Goal: Task Accomplishment & Management: Manage account settings

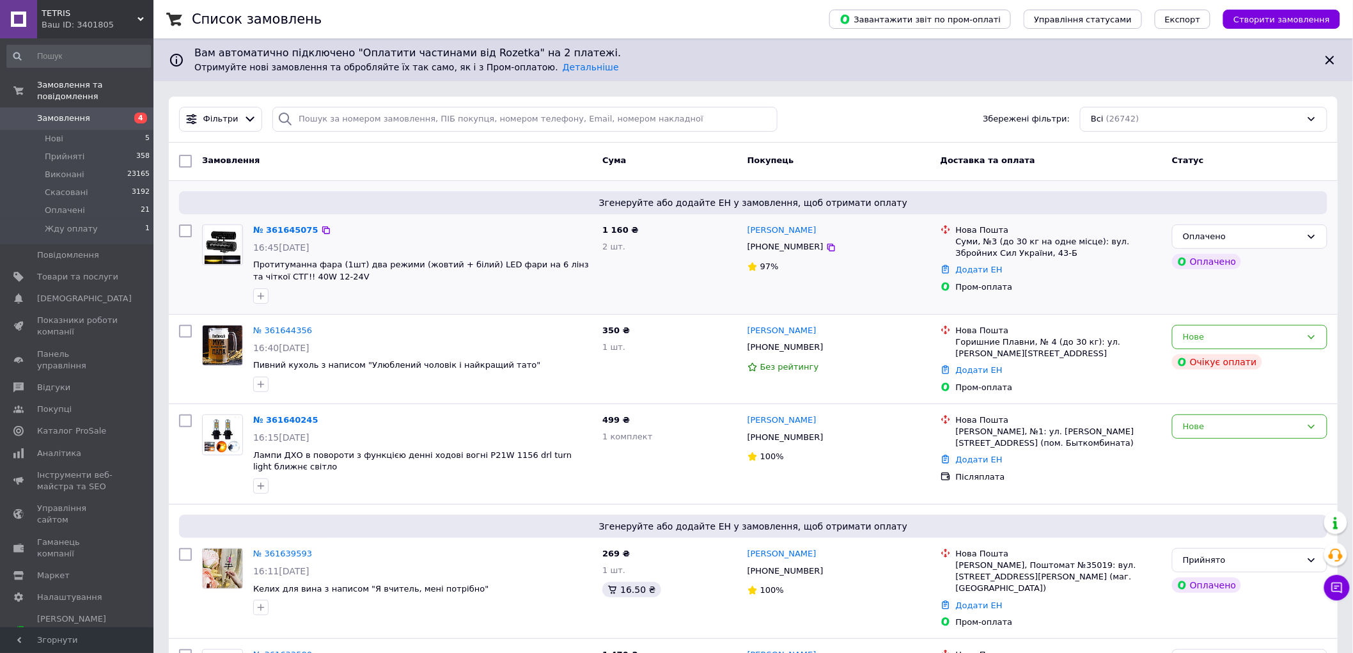
click at [788, 246] on div "[PHONE_NUMBER]" at bounding box center [785, 247] width 81 height 17
copy div "380663624396"
click at [828, 251] on icon at bounding box center [832, 248] width 8 height 8
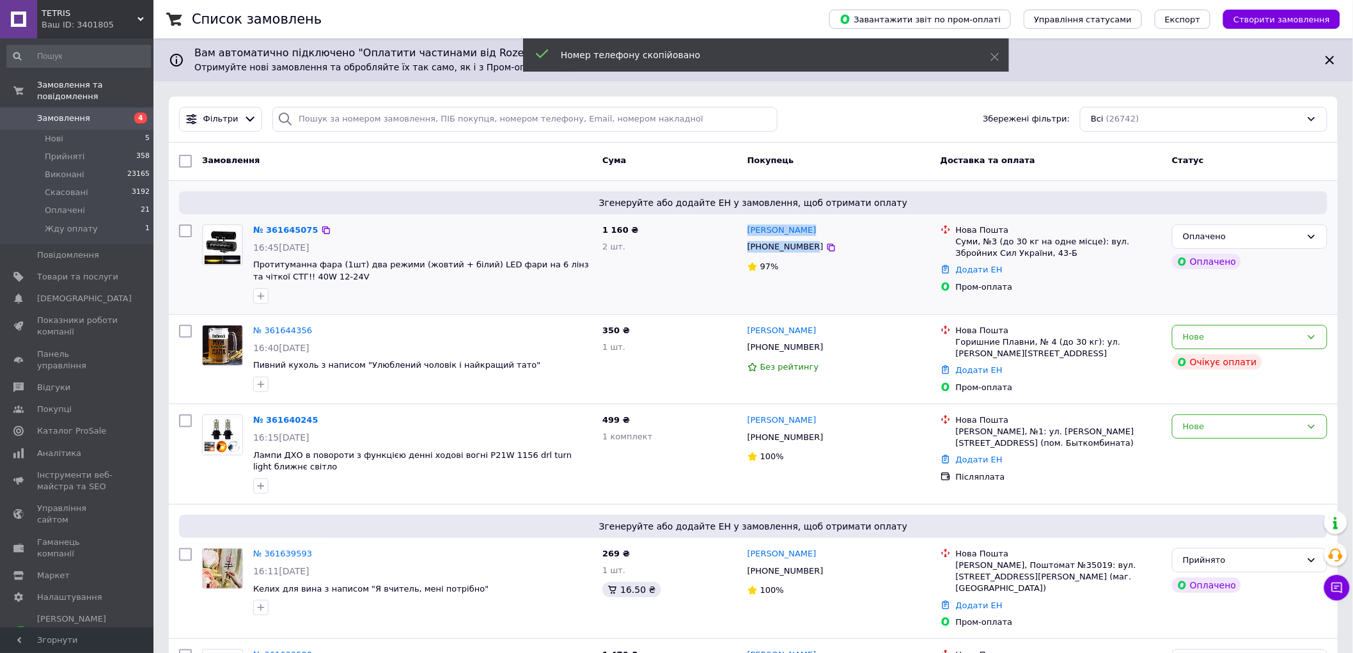
drag, startPoint x: 806, startPoint y: 248, endPoint x: 743, endPoint y: 224, distance: 68.2
click at [743, 224] on div "[PERSON_NAME] [PHONE_NUMBER] 97%" at bounding box center [839, 264] width 193 height 90
copy div "[PERSON_NAME] [PHONE_NUMBER]"
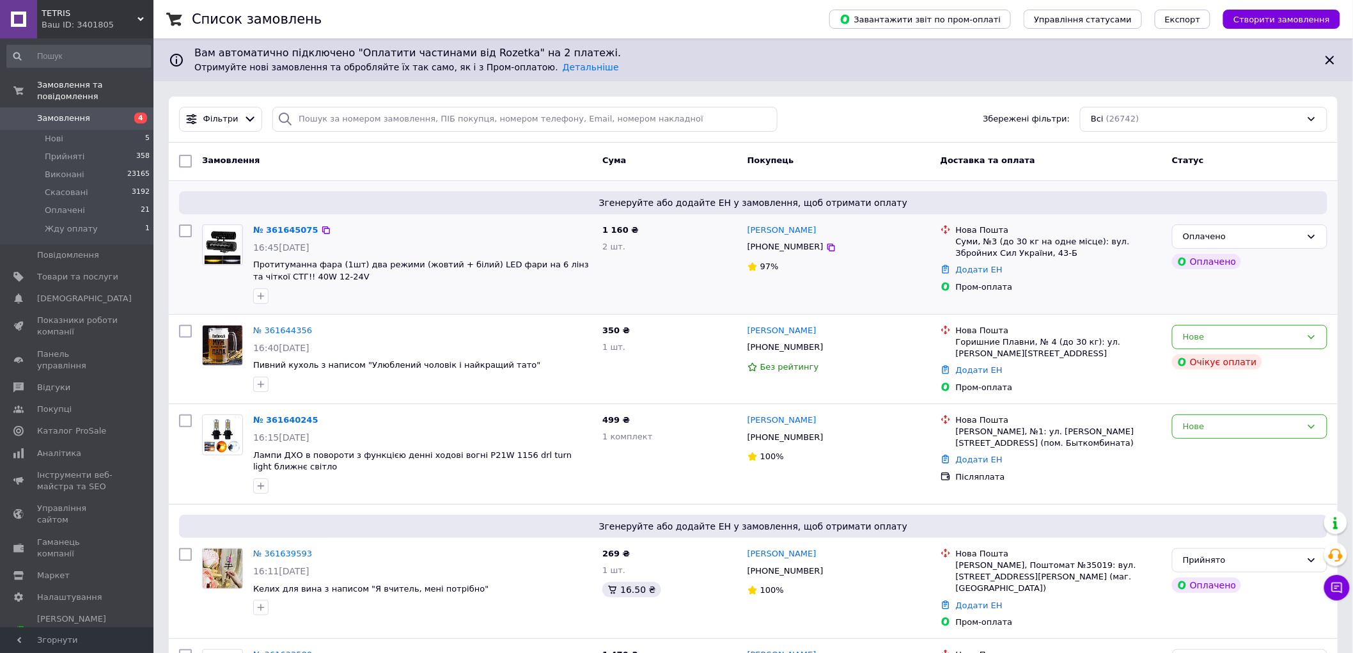
click at [981, 240] on div "Суми, №3 (до 30 кг на одне місце): вул. Збройних Сил України, 43-Б" at bounding box center [1059, 247] width 206 height 23
copy ul "Суми, №3 (до 30 кг на одне місце): вул. Збройних Сил України, 43-Б"
click at [116, 113] on span "Замовлення" at bounding box center [77, 119] width 81 height 12
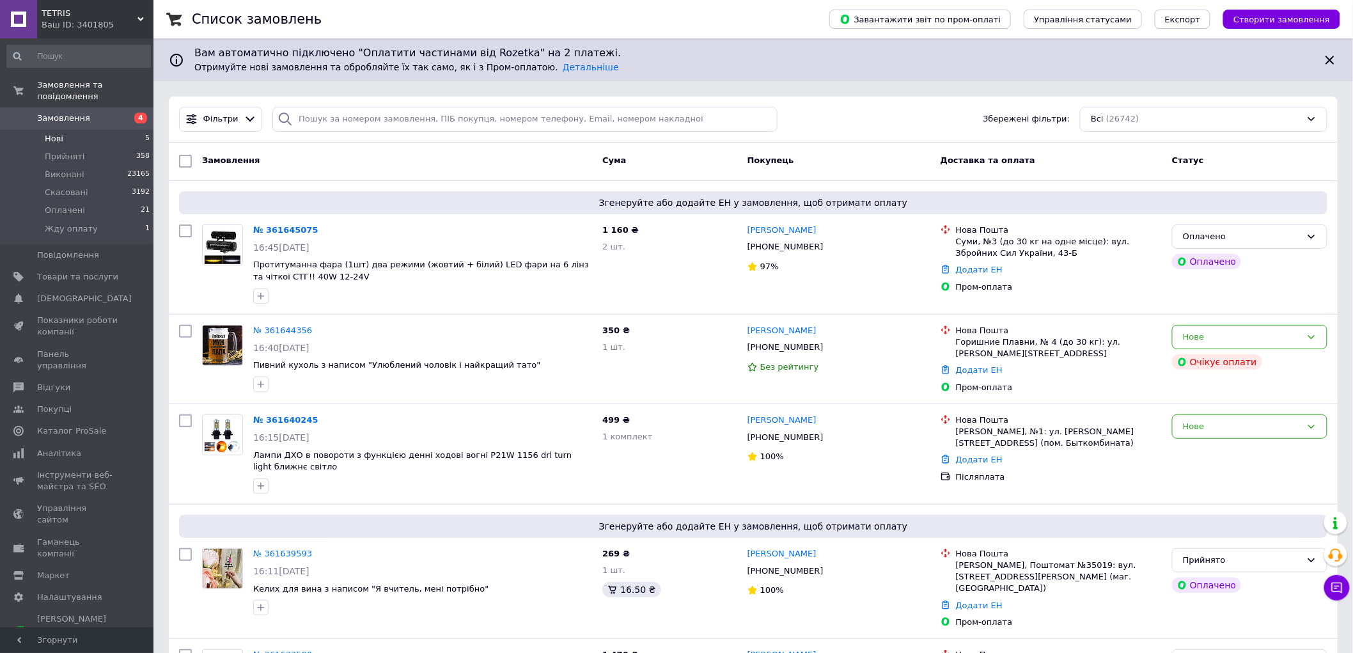
click at [105, 130] on li "Нові 5" at bounding box center [78, 139] width 157 height 18
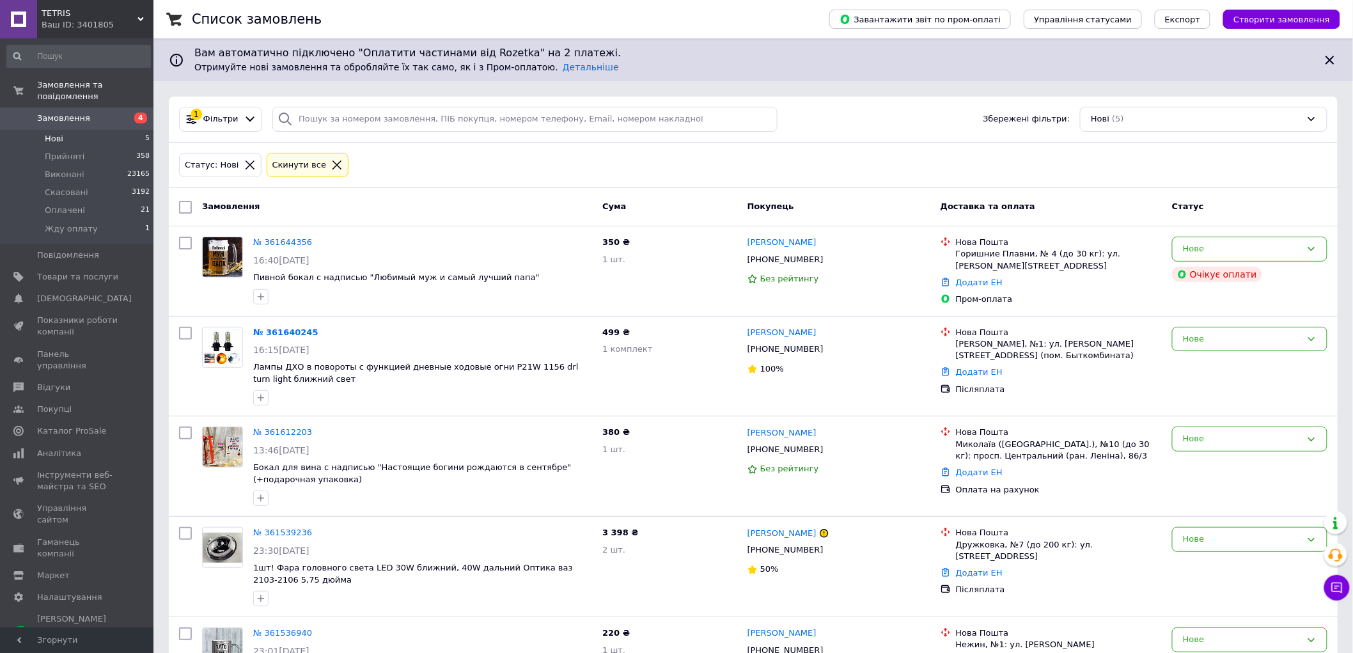
click at [116, 113] on span "Замовлення" at bounding box center [77, 119] width 81 height 12
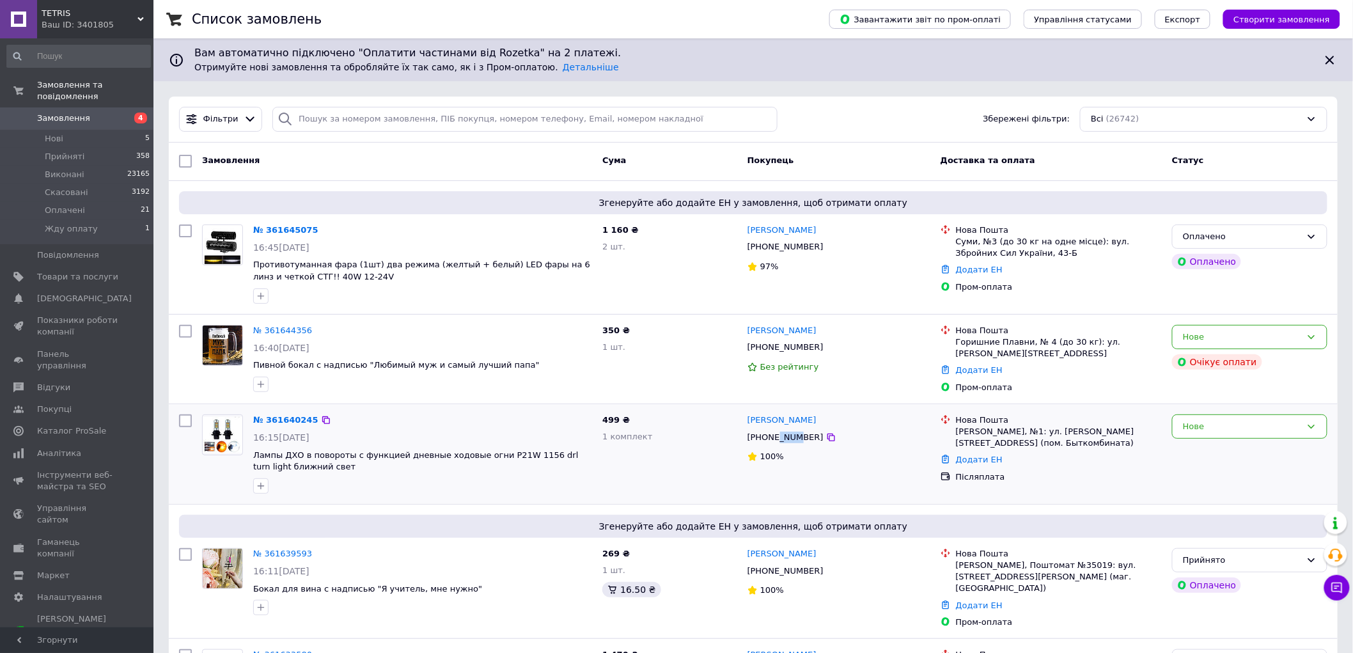
drag, startPoint x: 777, startPoint y: 436, endPoint x: 792, endPoint y: 439, distance: 15.1
click at [792, 439] on div "[PHONE_NUMBER]" at bounding box center [785, 437] width 81 height 17
click at [805, 463] on div "100%" at bounding box center [839, 456] width 183 height 17
click at [981, 438] on div "[PERSON_NAME], №1: ул. [PERSON_NAME][STREET_ADDRESS] (пом. Быткомбината)" at bounding box center [1059, 437] width 206 height 23
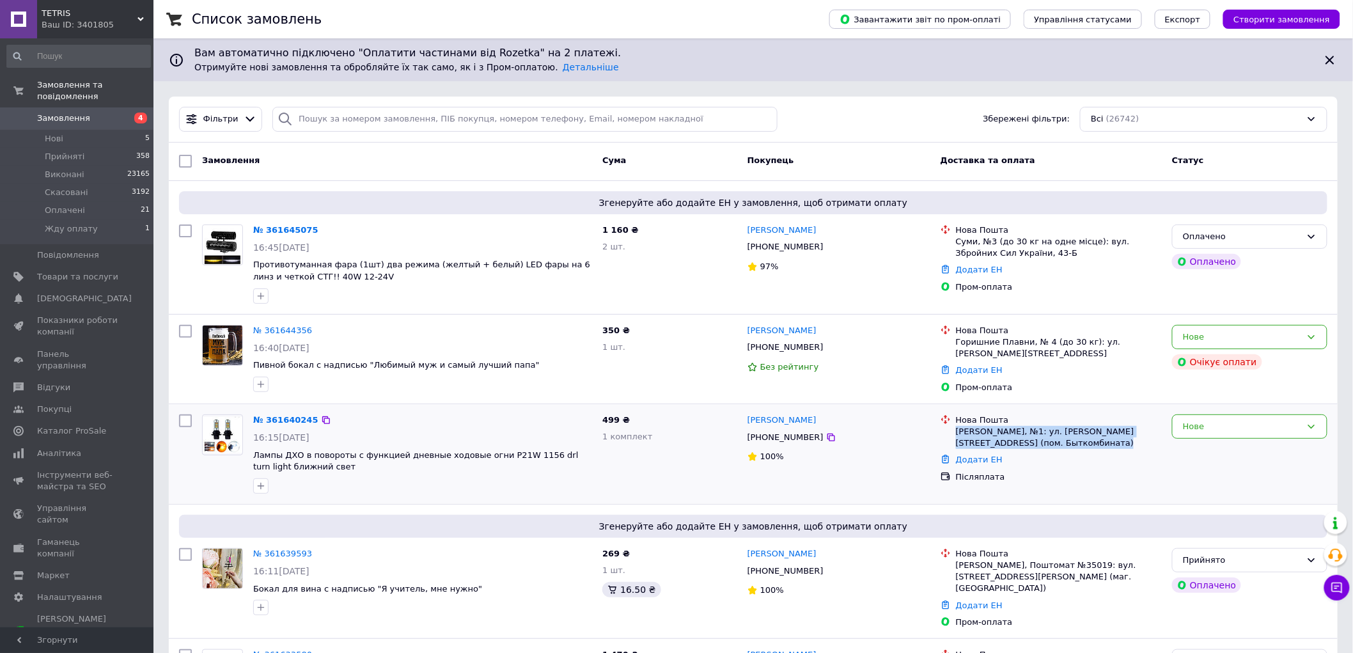
click at [981, 438] on div "[PERSON_NAME], №1: ул. [PERSON_NAME][STREET_ADDRESS] (пом. Быткомбината)" at bounding box center [1059, 437] width 206 height 23
drag, startPoint x: 807, startPoint y: 437, endPoint x: 746, endPoint y: 419, distance: 64.1
click at [746, 419] on div "[PERSON_NAME] [PHONE_NUMBER] 100%" at bounding box center [839, 454] width 193 height 90
copy div "[PERSON_NAME] [PHONE_NUMBER]"
click at [986, 429] on div "[PERSON_NAME], №1: ул. [PERSON_NAME][STREET_ADDRESS] (пом. Быткомбината)" at bounding box center [1059, 437] width 206 height 23
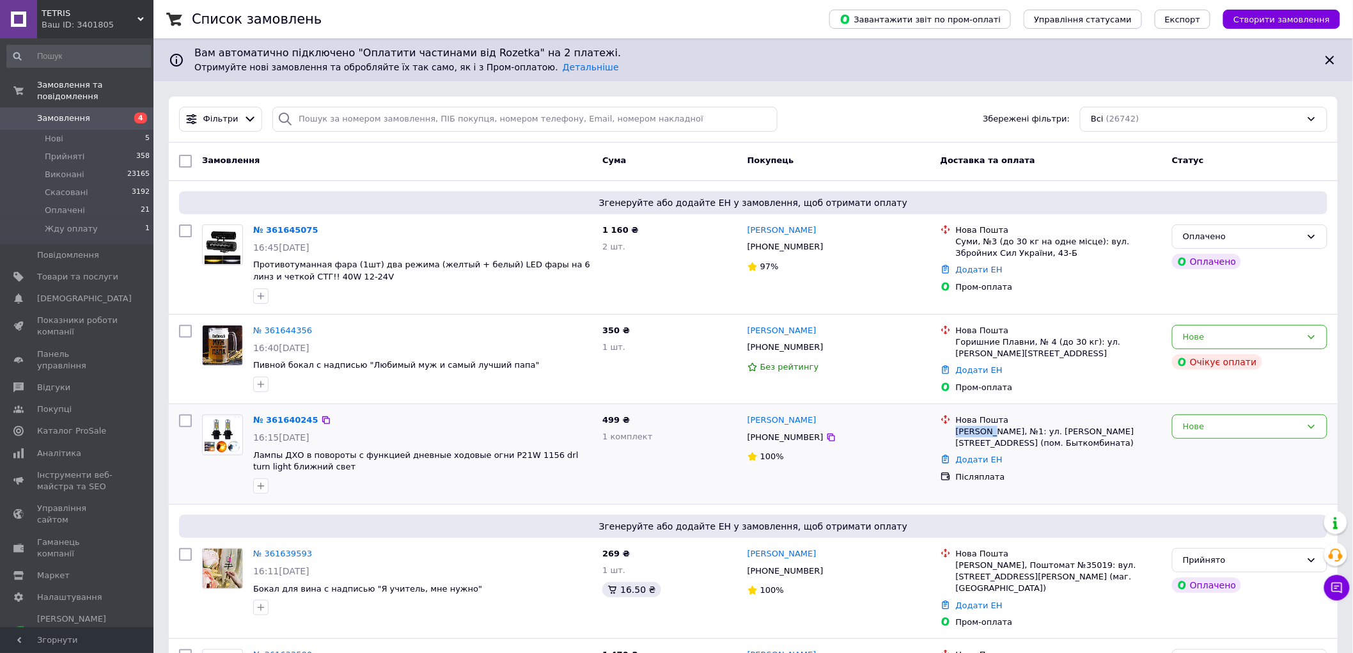
click at [985, 429] on div "[PERSON_NAME], №1: ул. [PERSON_NAME][STREET_ADDRESS] (пом. Быткомбината)" at bounding box center [1059, 437] width 206 height 23
drag, startPoint x: 985, startPoint y: 429, endPoint x: 1175, endPoint y: 436, distance: 190.1
click at [987, 429] on div "[PERSON_NAME], №1: ул. [PERSON_NAME][STREET_ADDRESS] (пом. Быткомбината)" at bounding box center [1059, 437] width 206 height 23
copy ul "[PERSON_NAME], №1: ул. [PERSON_NAME][STREET_ADDRESS] (пом. Быткомбината)"
click at [1264, 429] on div "Нове" at bounding box center [1242, 426] width 118 height 13
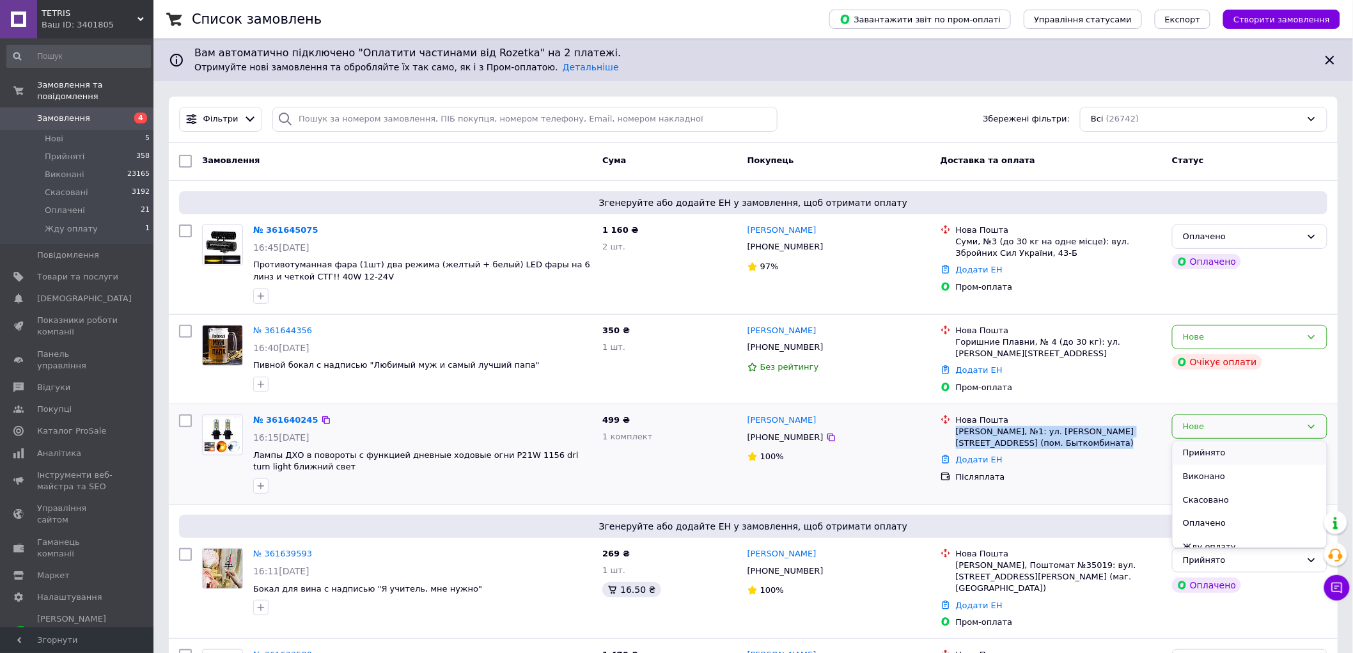
click at [1242, 455] on li "Прийнято" at bounding box center [1250, 453] width 154 height 24
click at [107, 271] on span "Товари та послуги" at bounding box center [77, 277] width 81 height 12
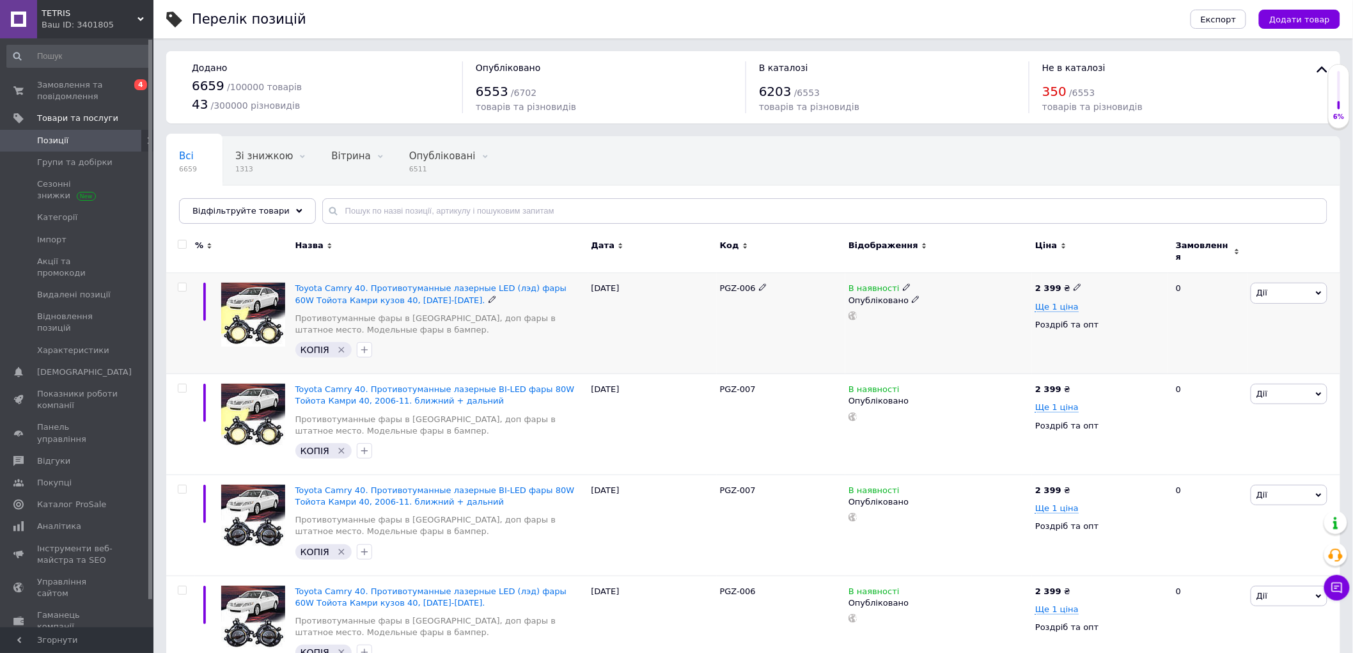
click at [180, 283] on input "checkbox" at bounding box center [182, 287] width 8 height 8
checkbox input "true"
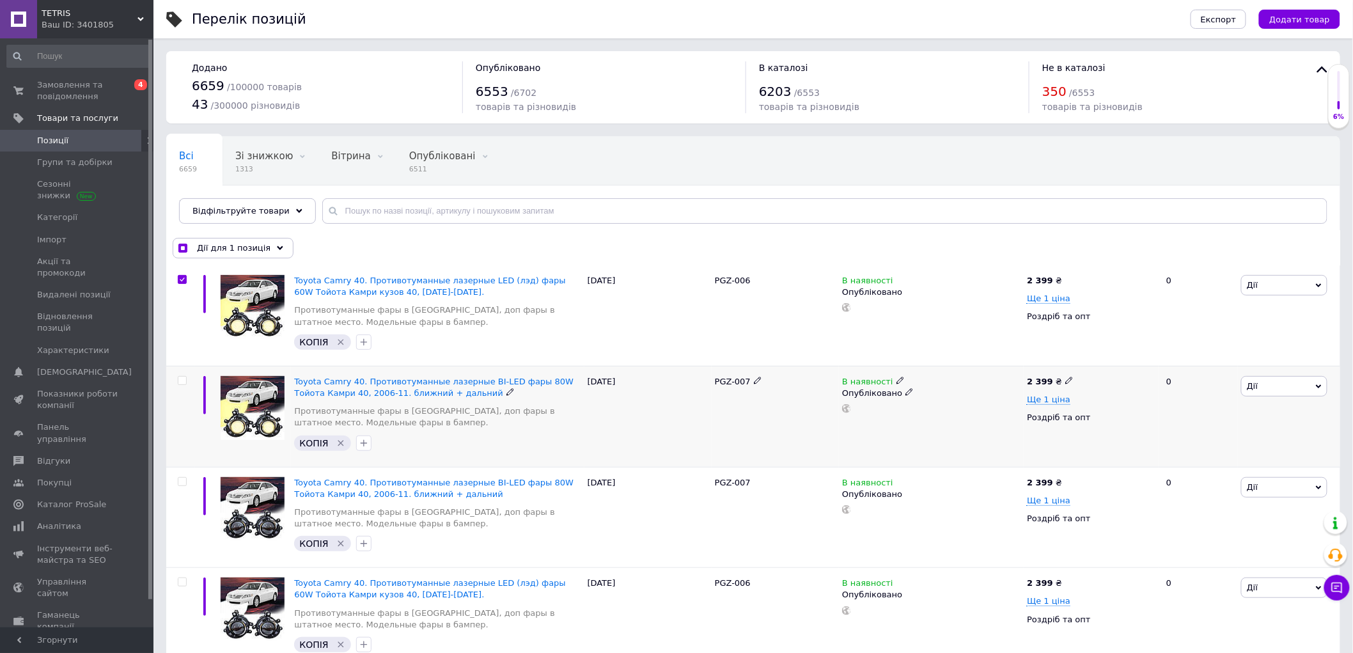
click at [182, 380] on input "checkbox" at bounding box center [182, 381] width 8 height 8
checkbox input "true"
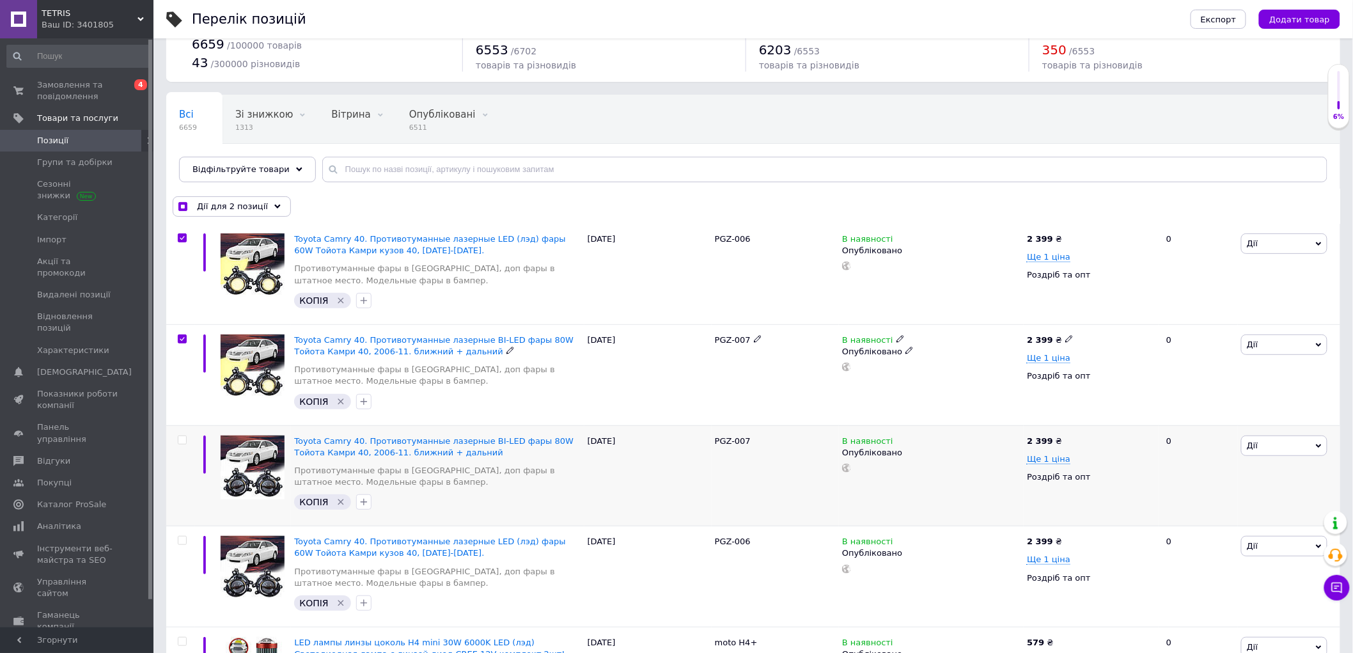
scroll to position [213, 0]
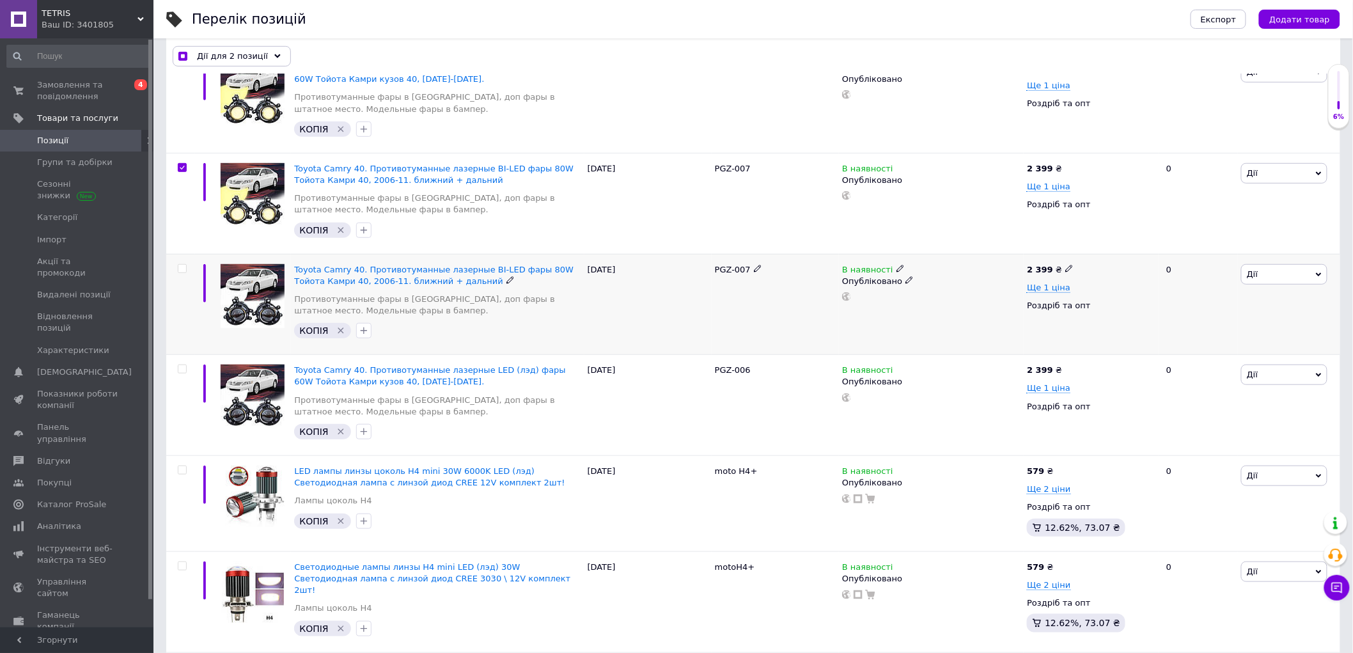
click at [183, 272] on input "checkbox" at bounding box center [182, 269] width 8 height 8
checkbox input "true"
click at [182, 375] on div at bounding box center [180, 405] width 29 height 101
checkbox input "true"
click at [182, 366] on input "checkbox" at bounding box center [182, 369] width 8 height 8
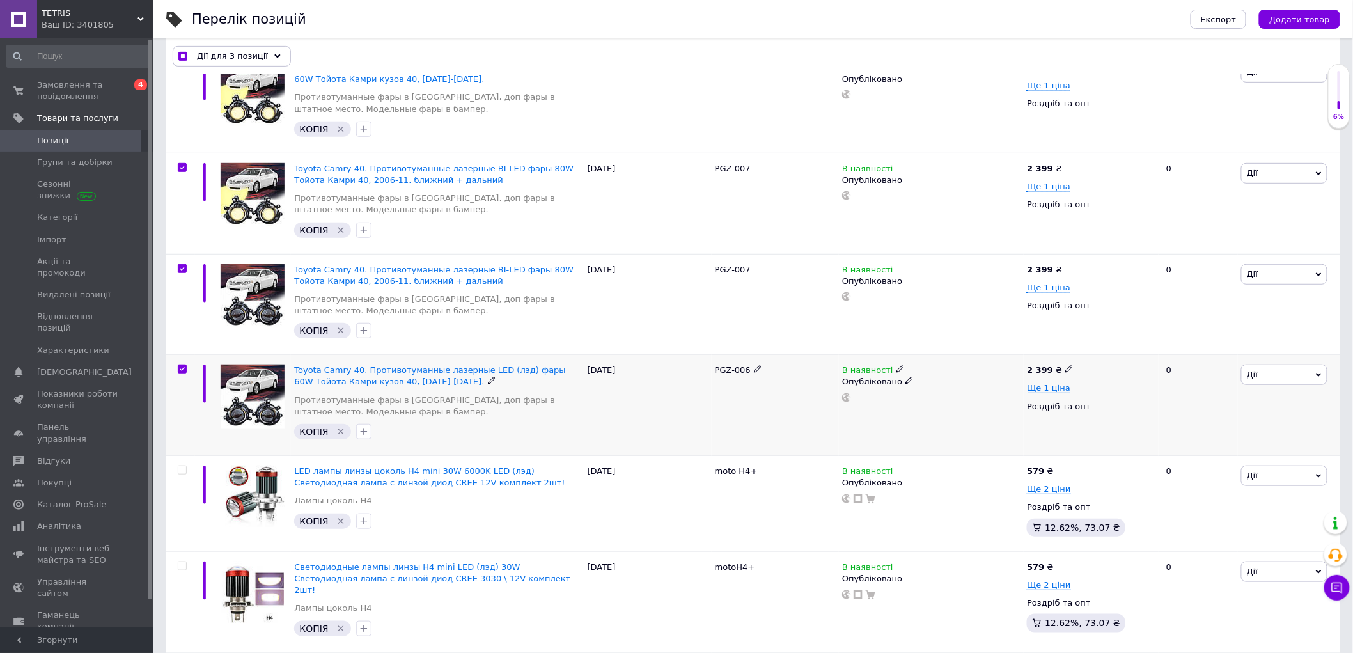
checkbox input "true"
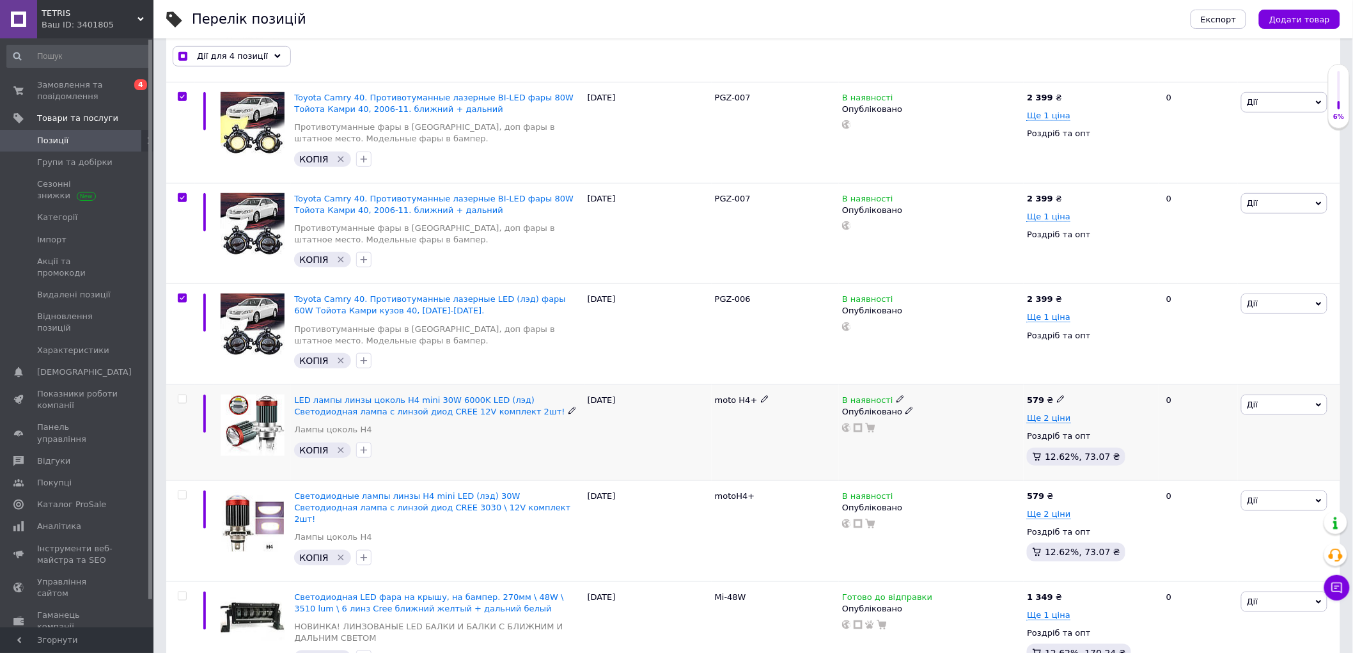
click at [184, 398] on input "checkbox" at bounding box center [182, 399] width 8 height 8
checkbox input "true"
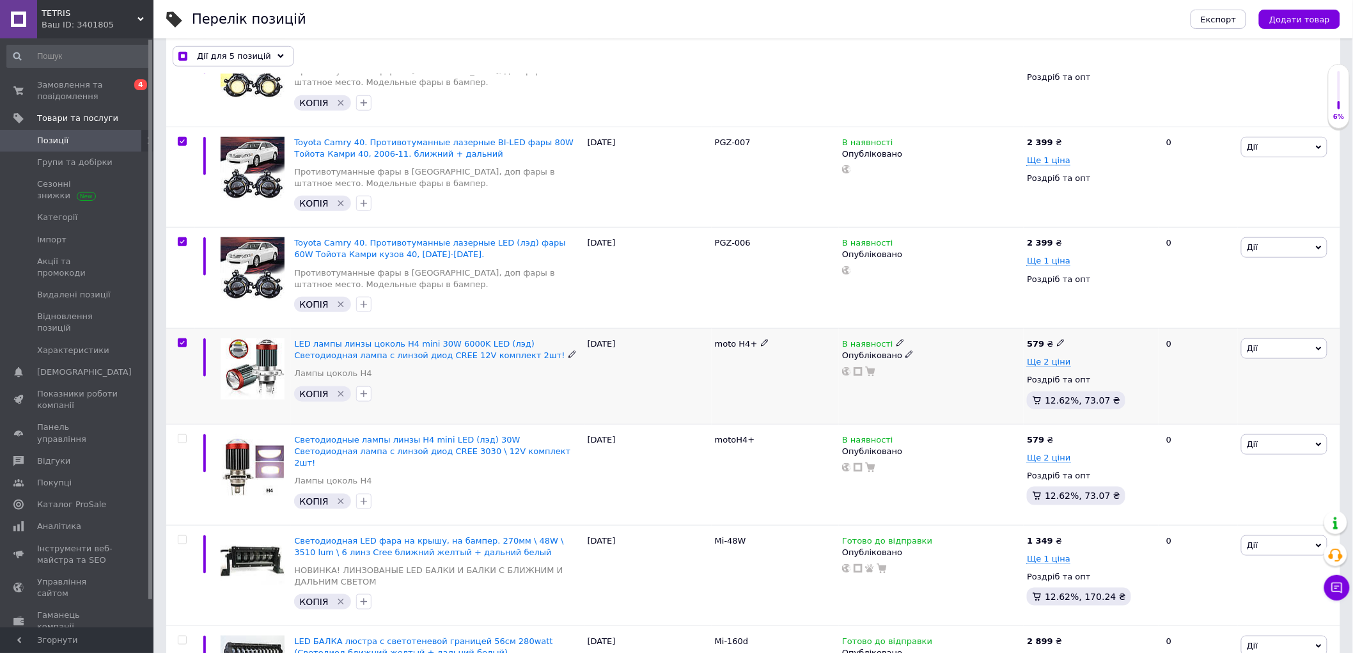
scroll to position [426, 0]
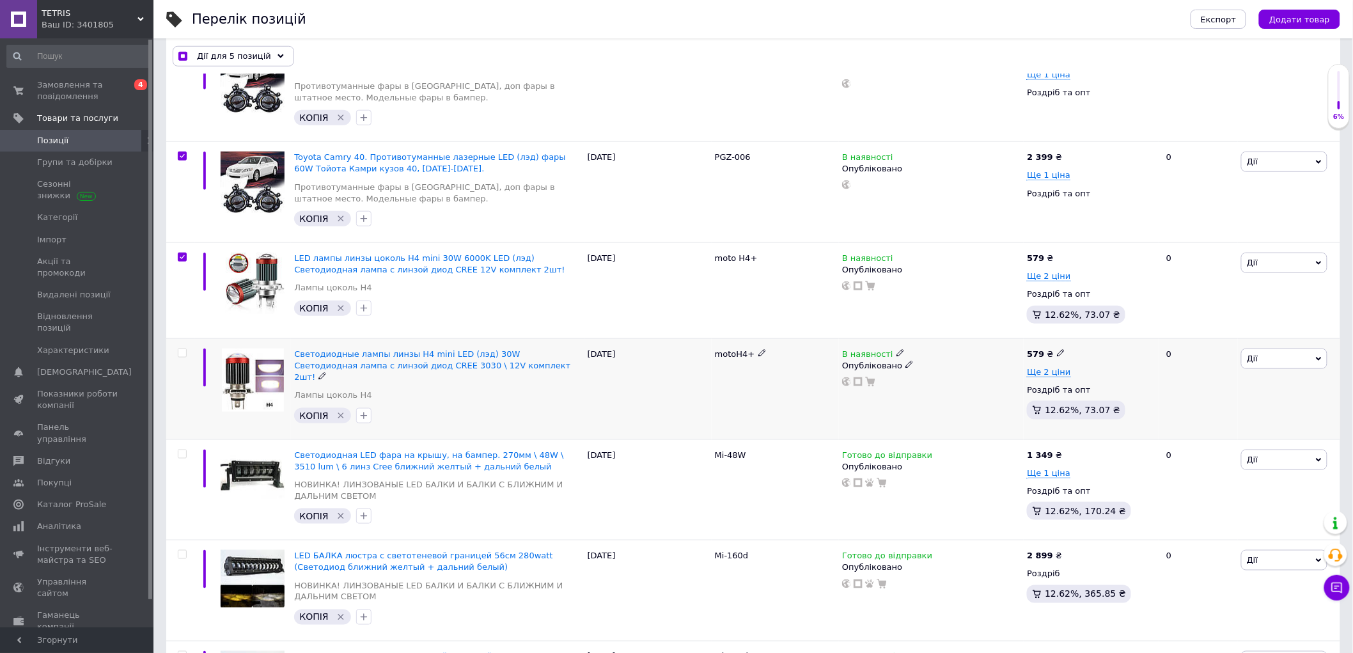
click at [186, 355] on span at bounding box center [182, 353] width 9 height 9
click at [186, 355] on input "checkbox" at bounding box center [182, 353] width 8 height 8
checkbox input "true"
click at [1233, 26] on button "Експорт" at bounding box center [1219, 19] width 56 height 19
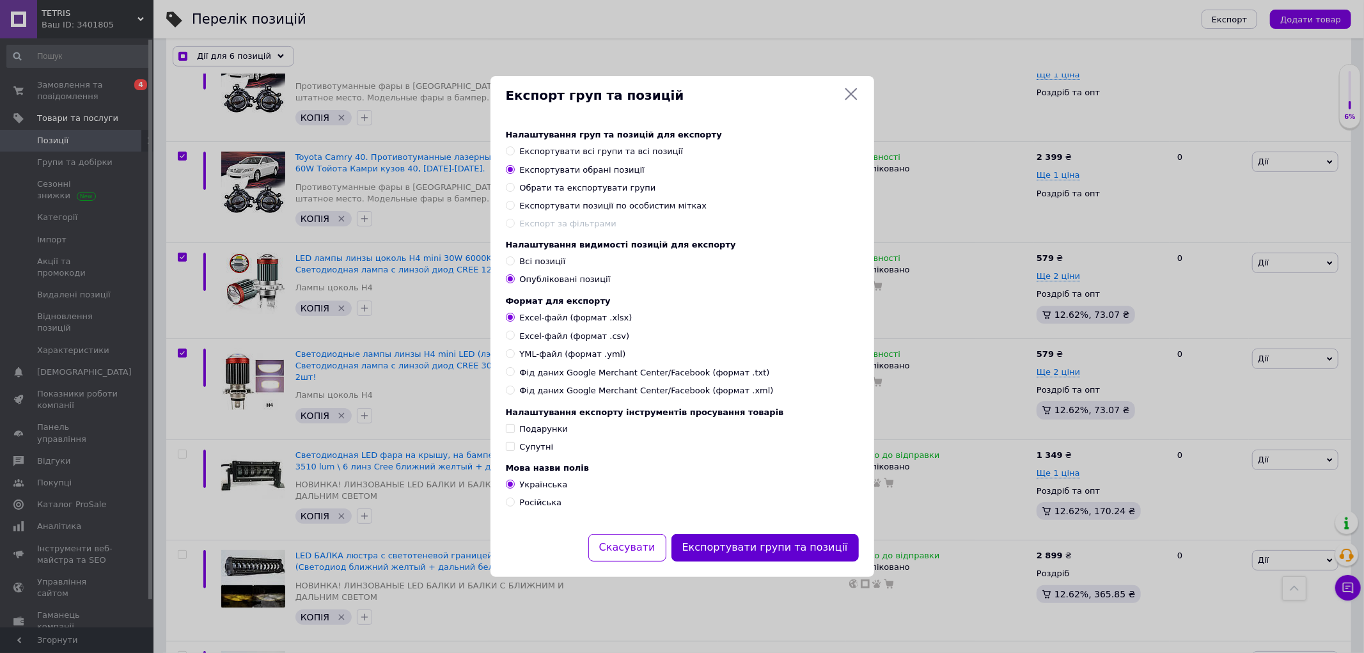
click at [783, 559] on button "Експортувати групи та позиції" at bounding box center [765, 548] width 187 height 28
checkbox input "true"
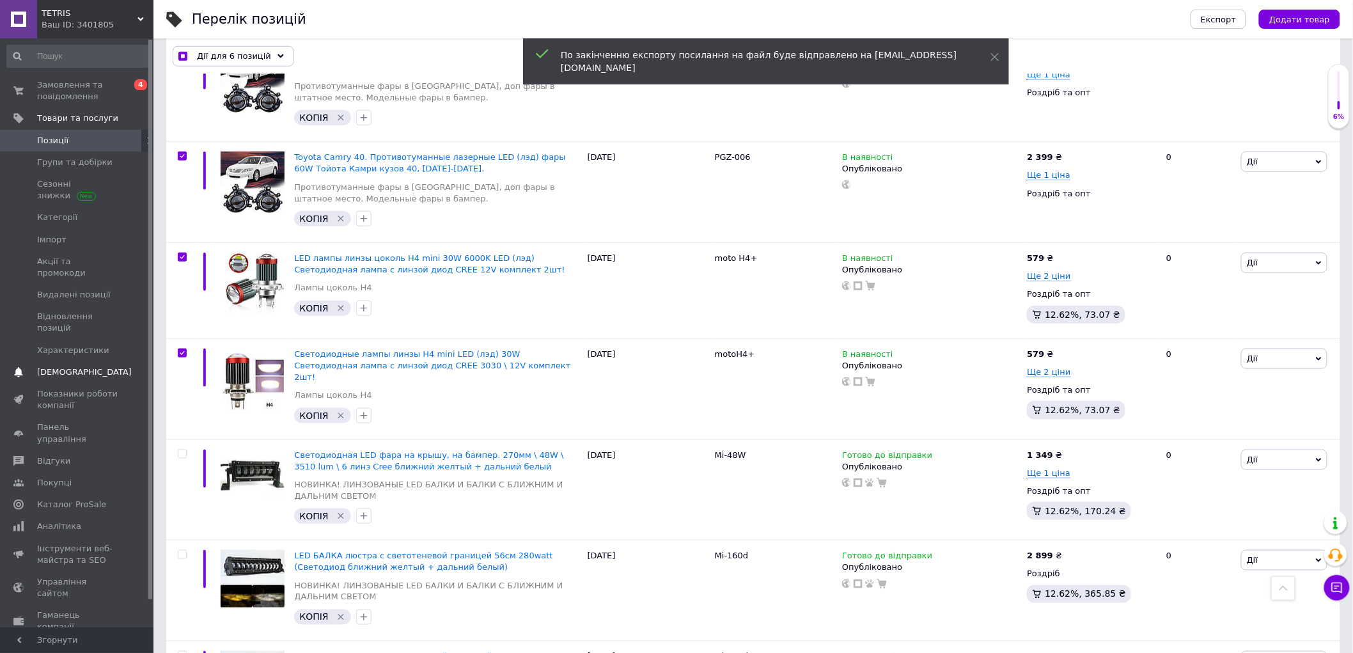
click at [78, 366] on span "[DEMOGRAPHIC_DATA]" at bounding box center [84, 372] width 95 height 12
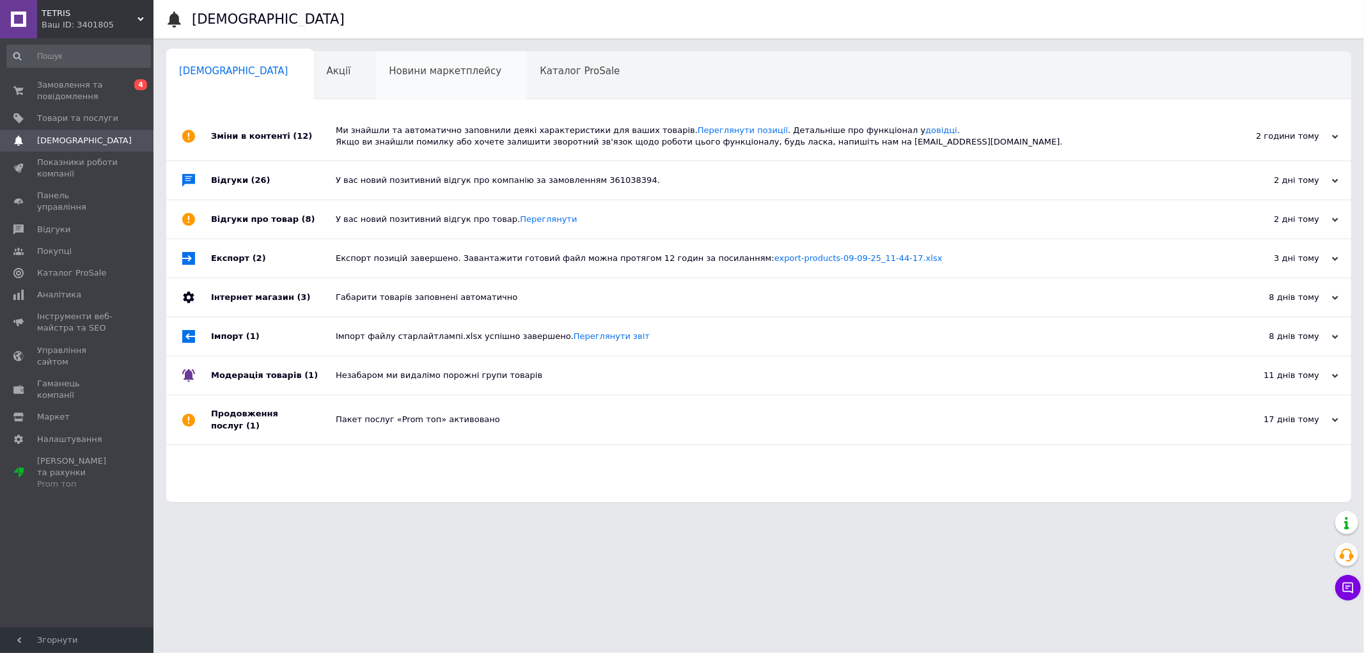
click at [389, 66] on span "Новини маркетплейсу" at bounding box center [445, 71] width 113 height 12
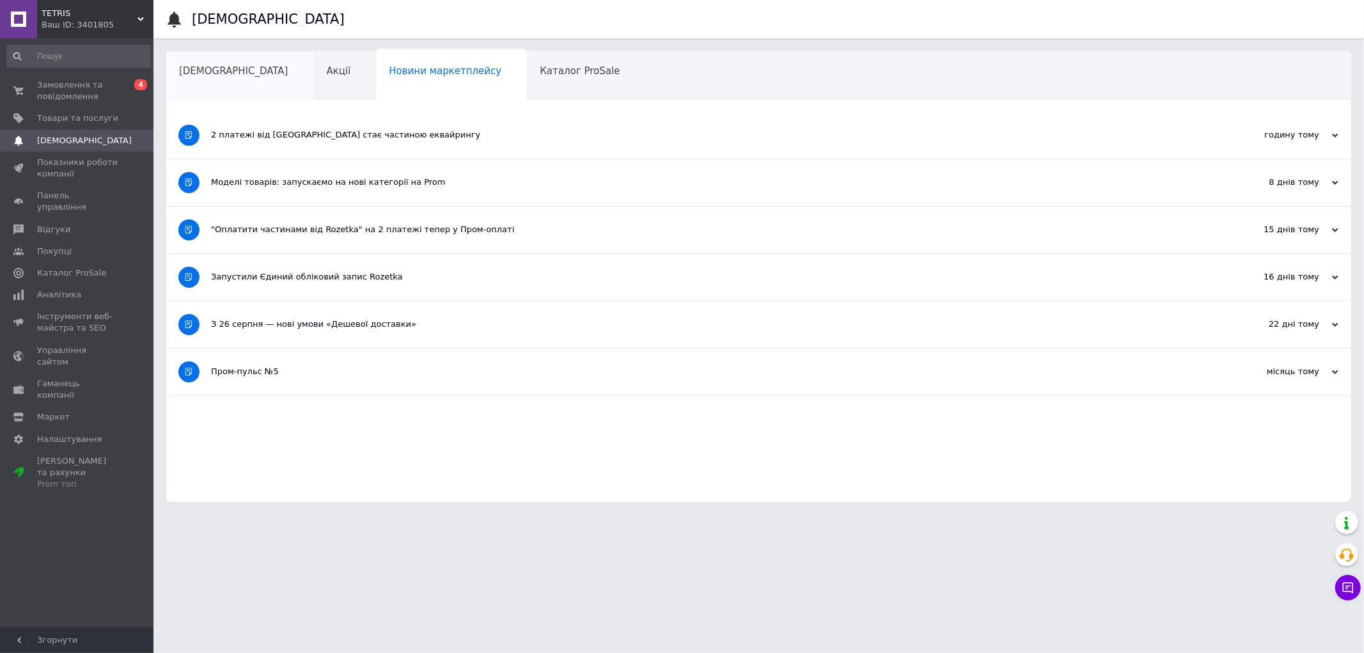
click at [200, 79] on div "[DEMOGRAPHIC_DATA]" at bounding box center [240, 76] width 148 height 49
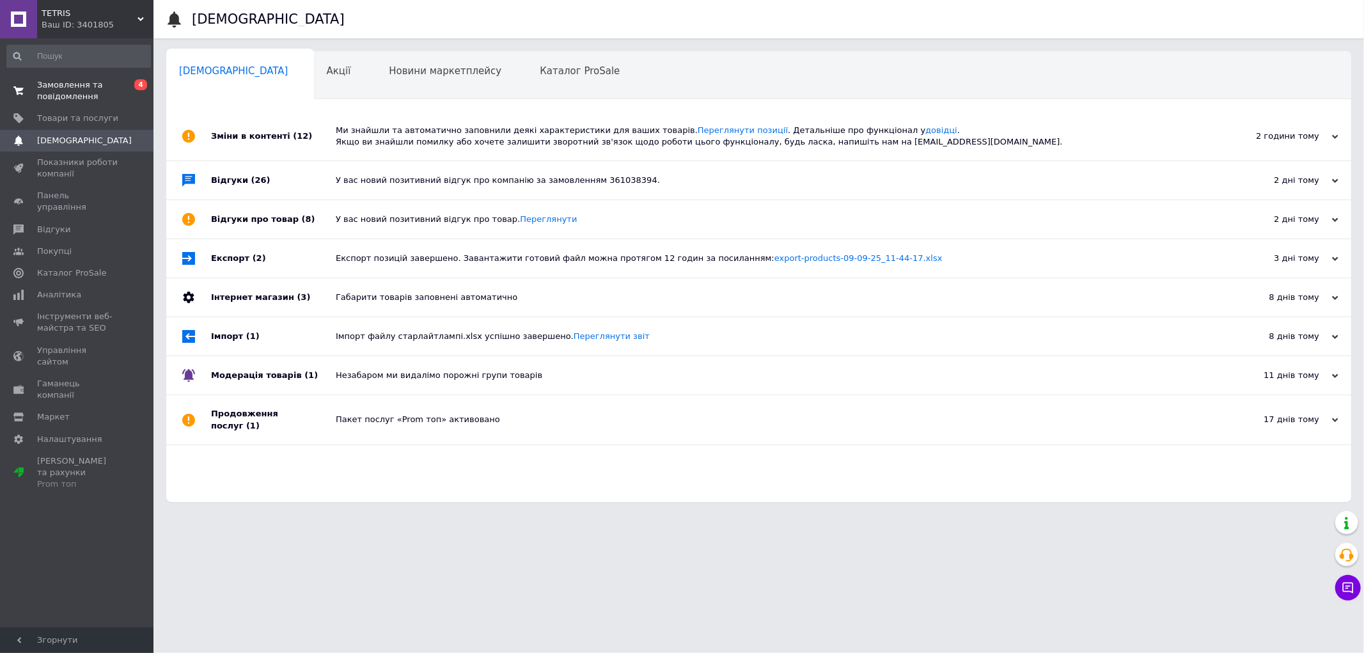
click at [116, 86] on span "Замовлення та повідомлення" at bounding box center [77, 90] width 81 height 23
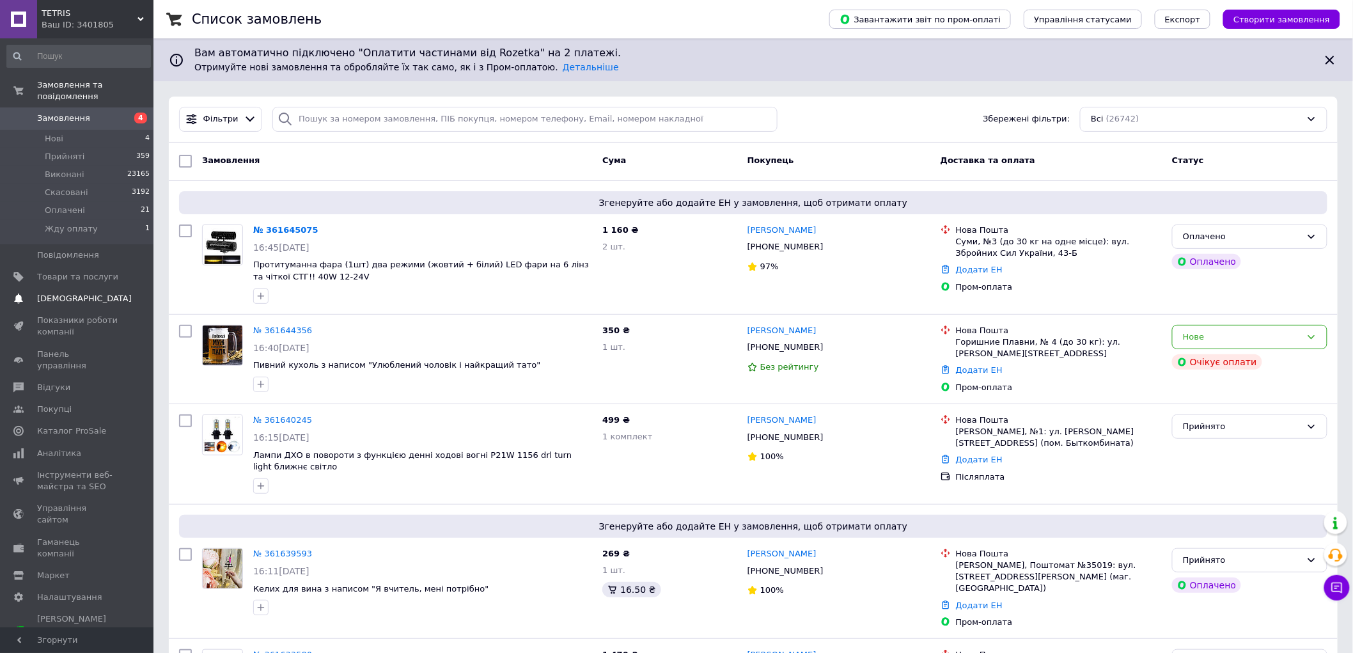
click at [88, 293] on link "[DEMOGRAPHIC_DATA] 0" at bounding box center [78, 299] width 157 height 22
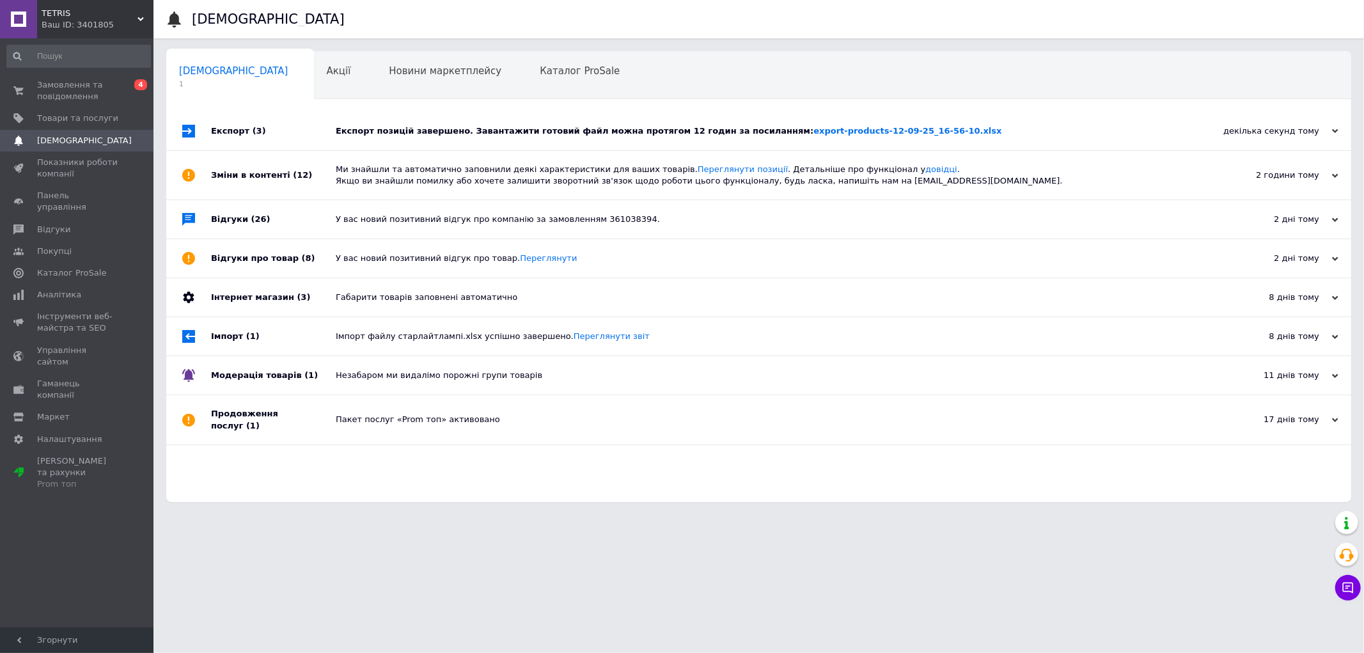
click at [855, 122] on div "Експорт позицій завершено. Завантажити готовий файл можна протягом 12 годин за …" at bounding box center [773, 131] width 875 height 38
click at [849, 127] on link "export-products-12-09-25_16-56-10.xlsx" at bounding box center [908, 131] width 188 height 10
click at [90, 91] on span "Замовлення та повідомлення" at bounding box center [77, 90] width 81 height 23
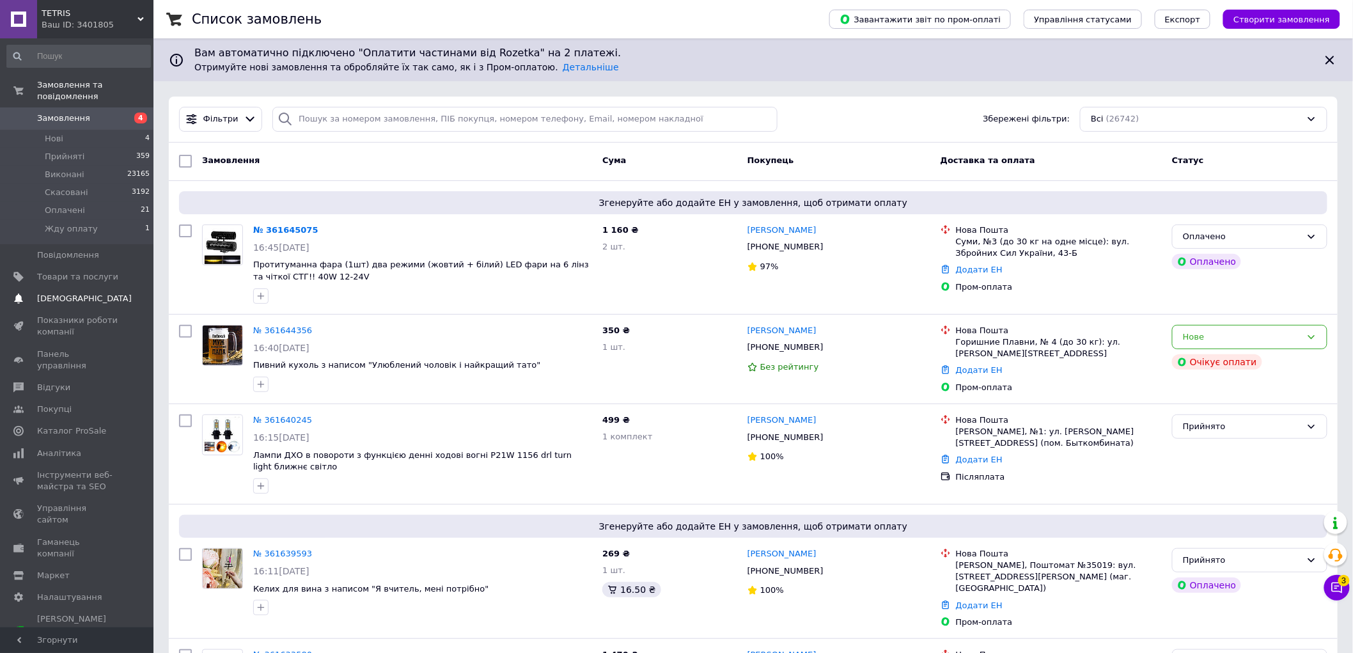
click at [59, 288] on link "[DEMOGRAPHIC_DATA] 0" at bounding box center [78, 299] width 157 height 22
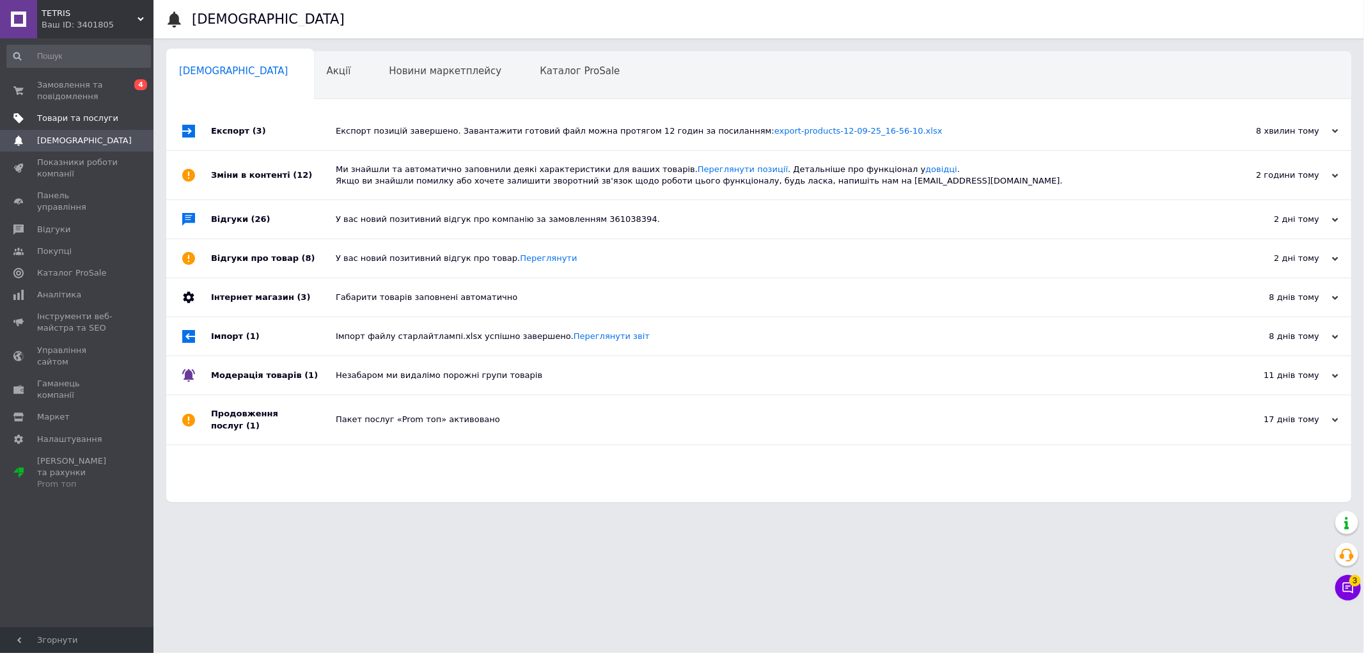
click at [112, 118] on span "Товари та послуги" at bounding box center [77, 119] width 81 height 12
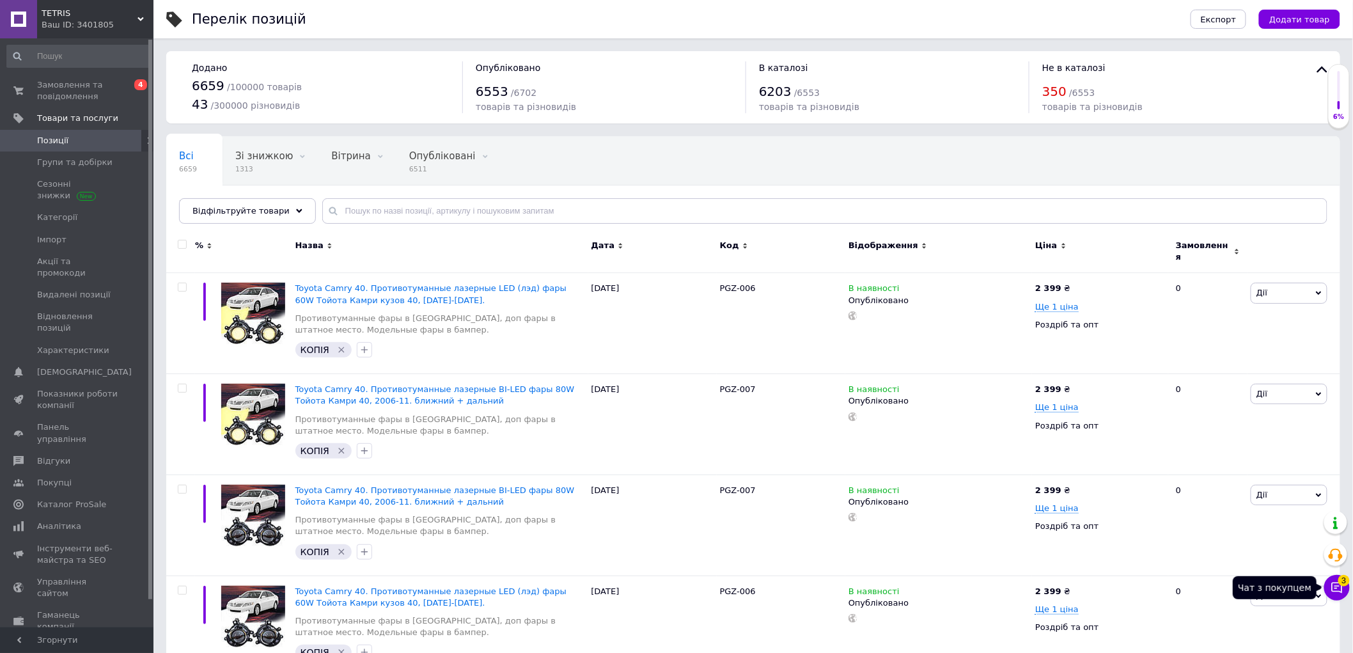
click at [1333, 596] on button "Чат з покупцем 3" at bounding box center [1338, 588] width 26 height 26
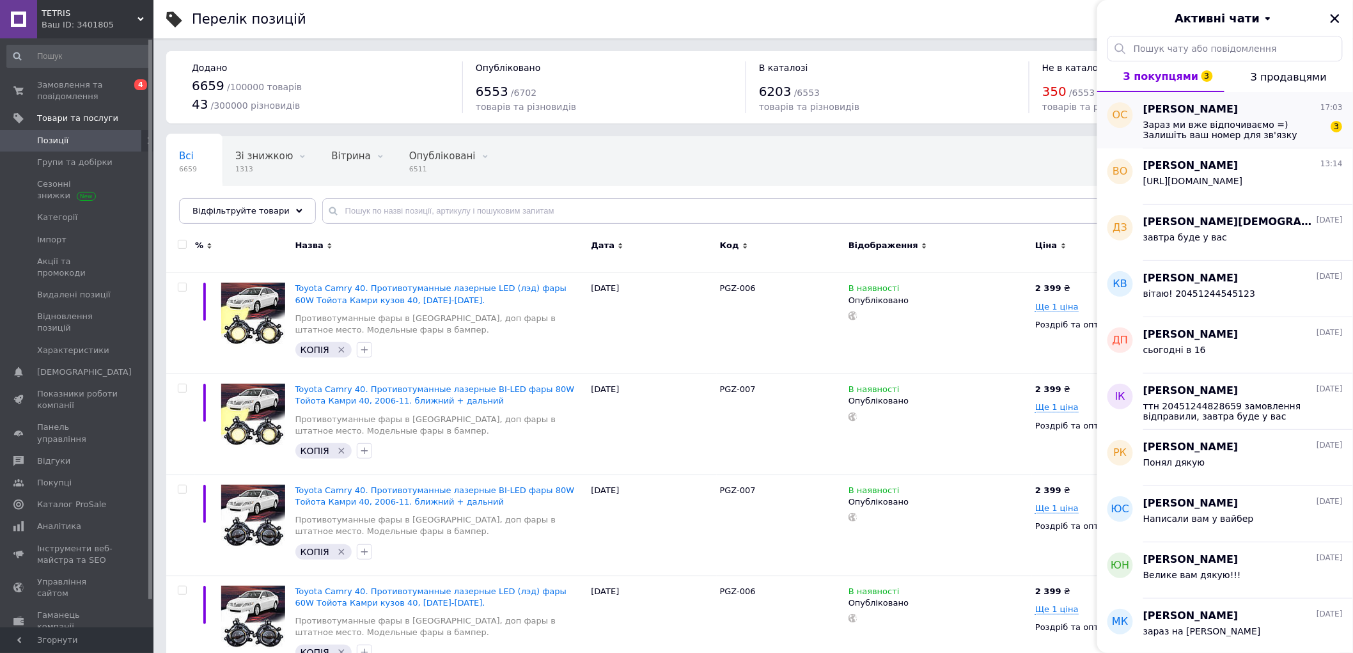
click at [1213, 123] on span "Зараз ми вже відпочиваємо =) Залишіть ваш номер для зв'язку (вайбер або телегра…" at bounding box center [1235, 130] width 182 height 20
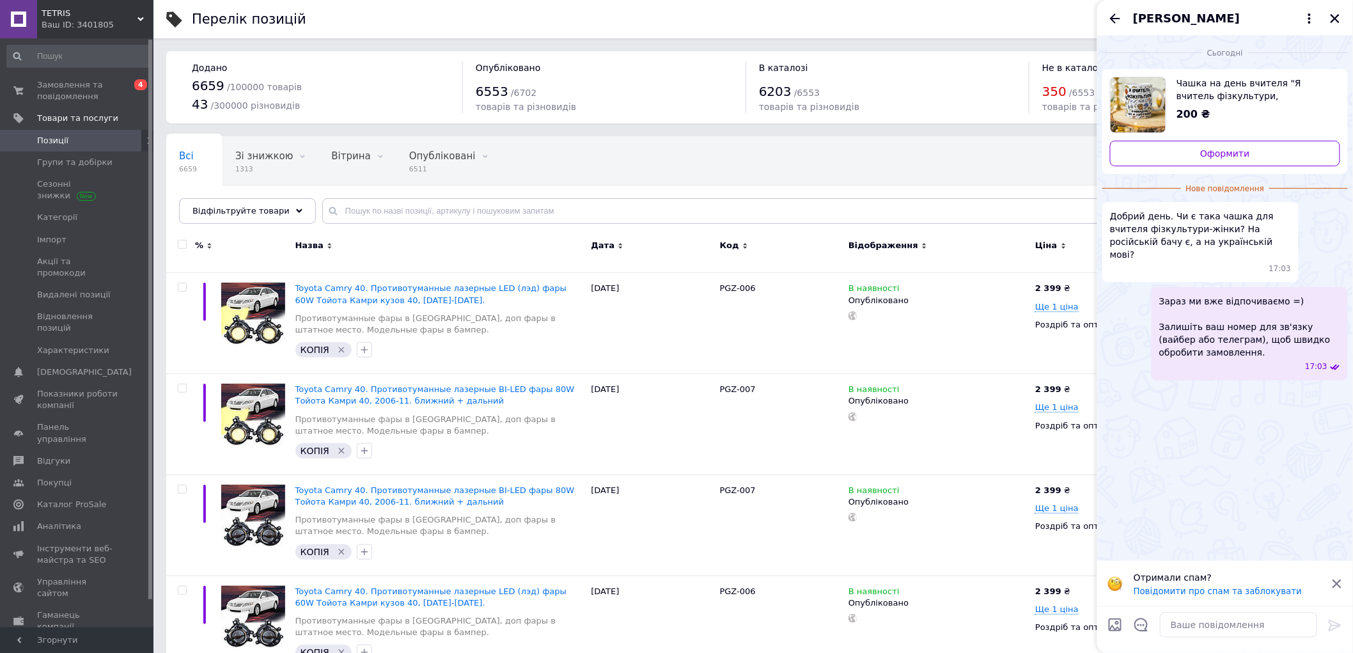
click at [1225, 93] on span "Чашка на день вчителя "Я вчитель фізкультури, зрозуміло, що я забігався"" at bounding box center [1253, 90] width 153 height 26
drag, startPoint x: 1222, startPoint y: 215, endPoint x: 1187, endPoint y: 229, distance: 37.9
click at [1187, 229] on span "Добрий день. Чи є така чашка для вчителя фізкультури-жінки? На російській бачу …" at bounding box center [1200, 235] width 181 height 51
click at [1335, 15] on icon "Закрити" at bounding box center [1336, 19] width 12 height 12
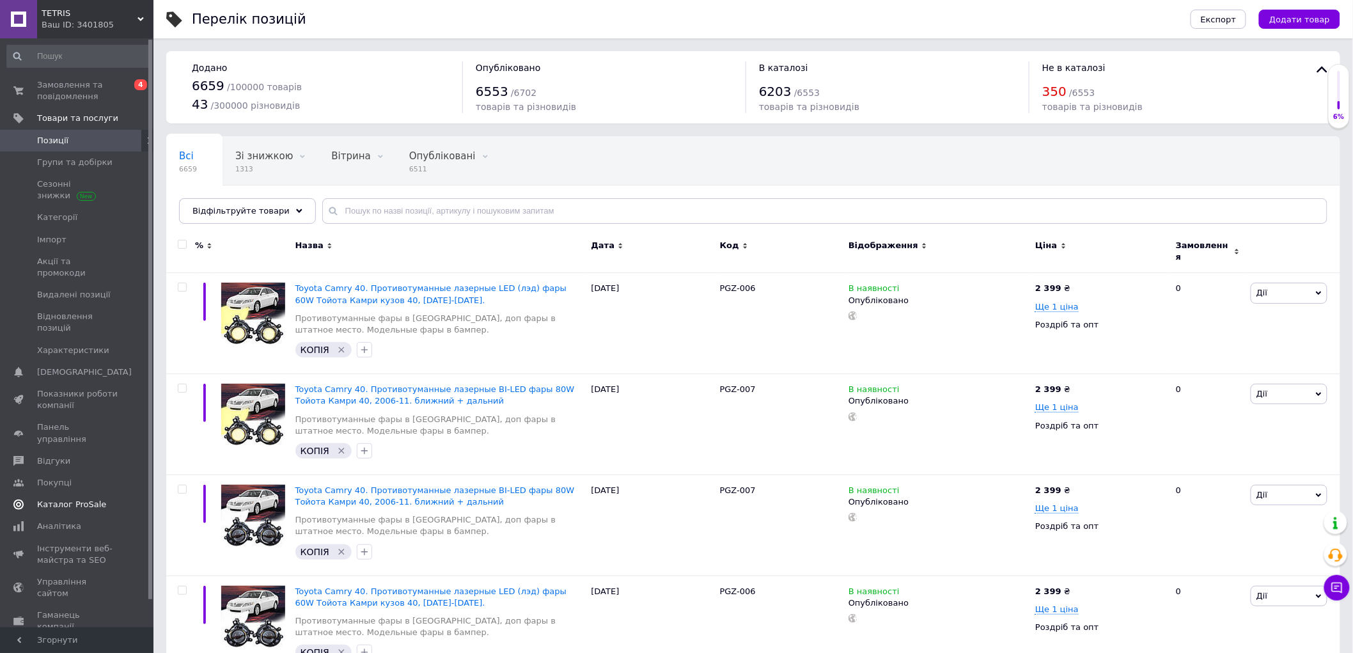
click at [83, 499] on span "Каталог ProSale" at bounding box center [71, 505] width 69 height 12
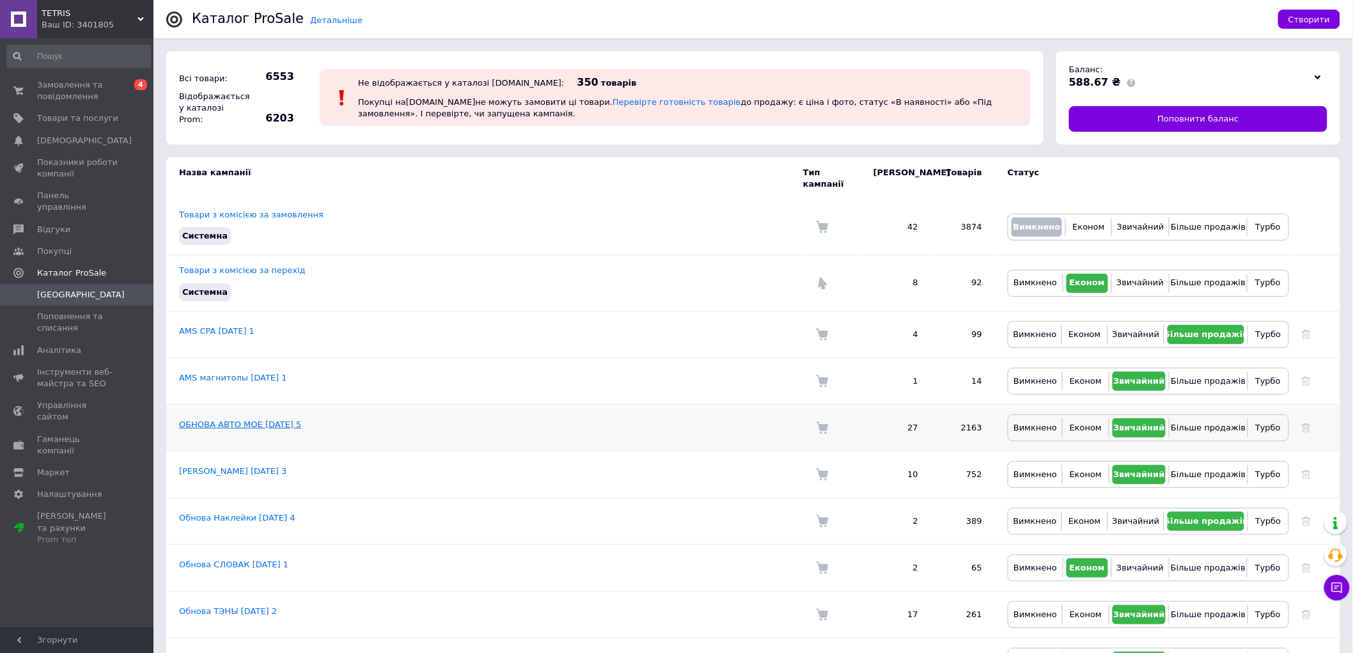
click at [232, 420] on link "ОБНОВА АВТО МОЕ [DATE] 5" at bounding box center [240, 425] width 122 height 10
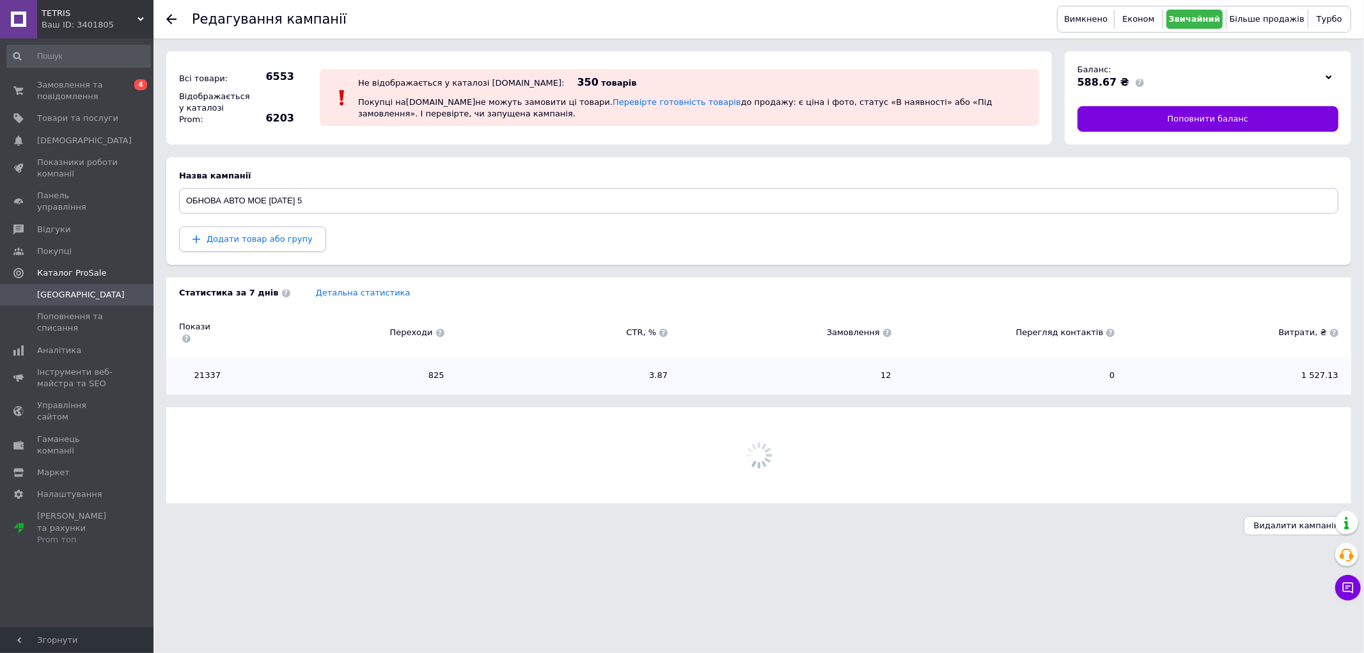
click at [263, 242] on span "Додати товар або групу" at bounding box center [260, 239] width 106 height 10
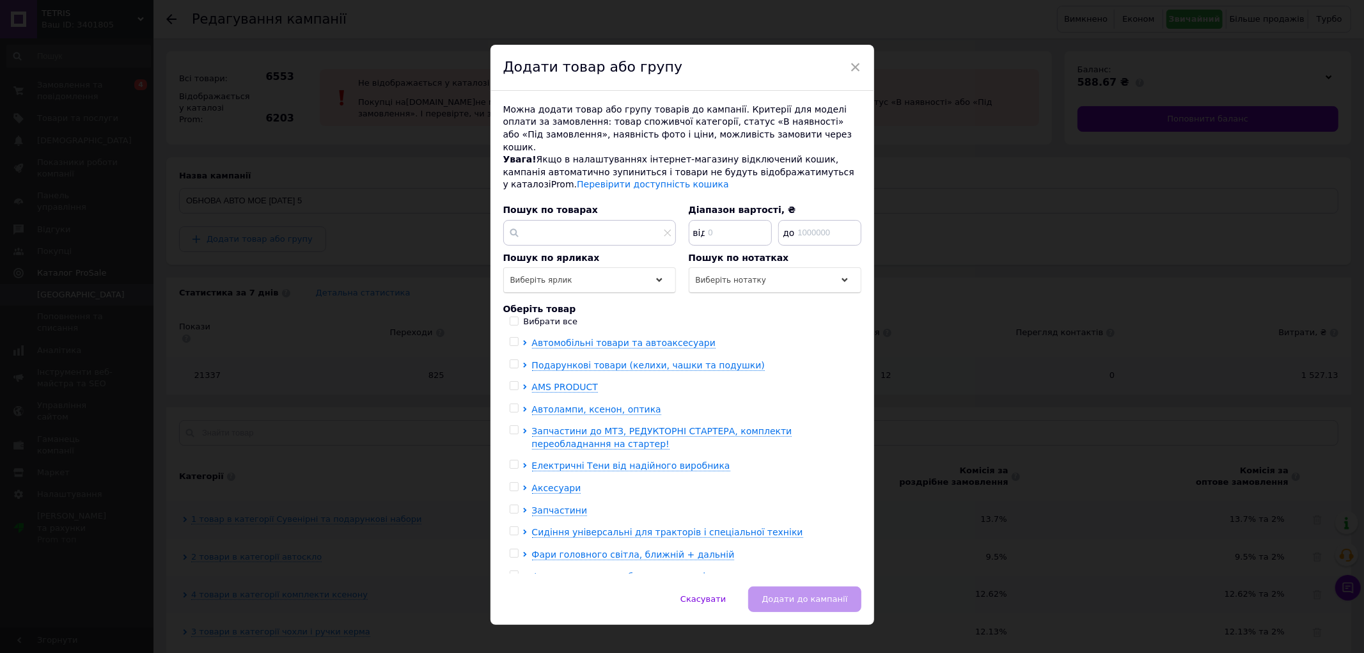
click at [515, 338] on input "checkbox" at bounding box center [514, 342] width 8 height 8
checkbox input "true"
click at [808, 594] on span "Додати до кампанії" at bounding box center [805, 599] width 86 height 10
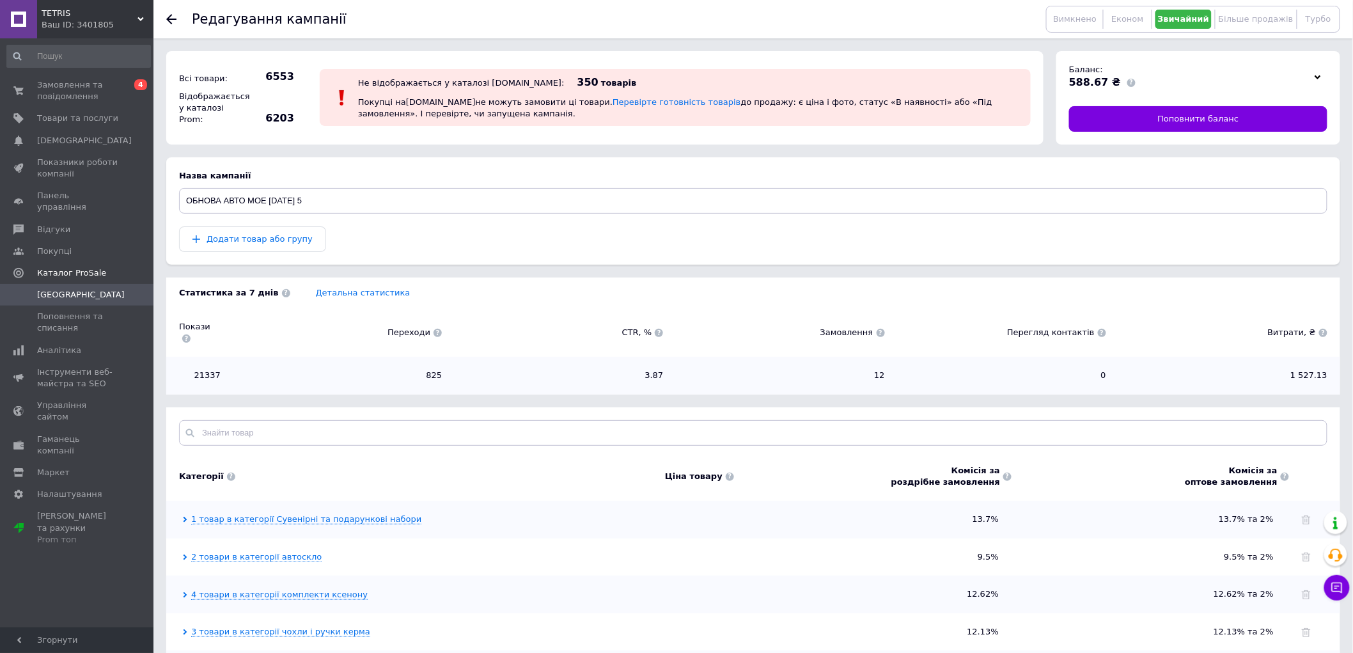
click at [99, 73] on div "Замовлення та повідомлення 0 4 Товари та послуги Сповіщення 0 Показники роботи …" at bounding box center [78, 334] width 157 height 593
click at [102, 79] on span "Замовлення та повідомлення" at bounding box center [77, 90] width 81 height 23
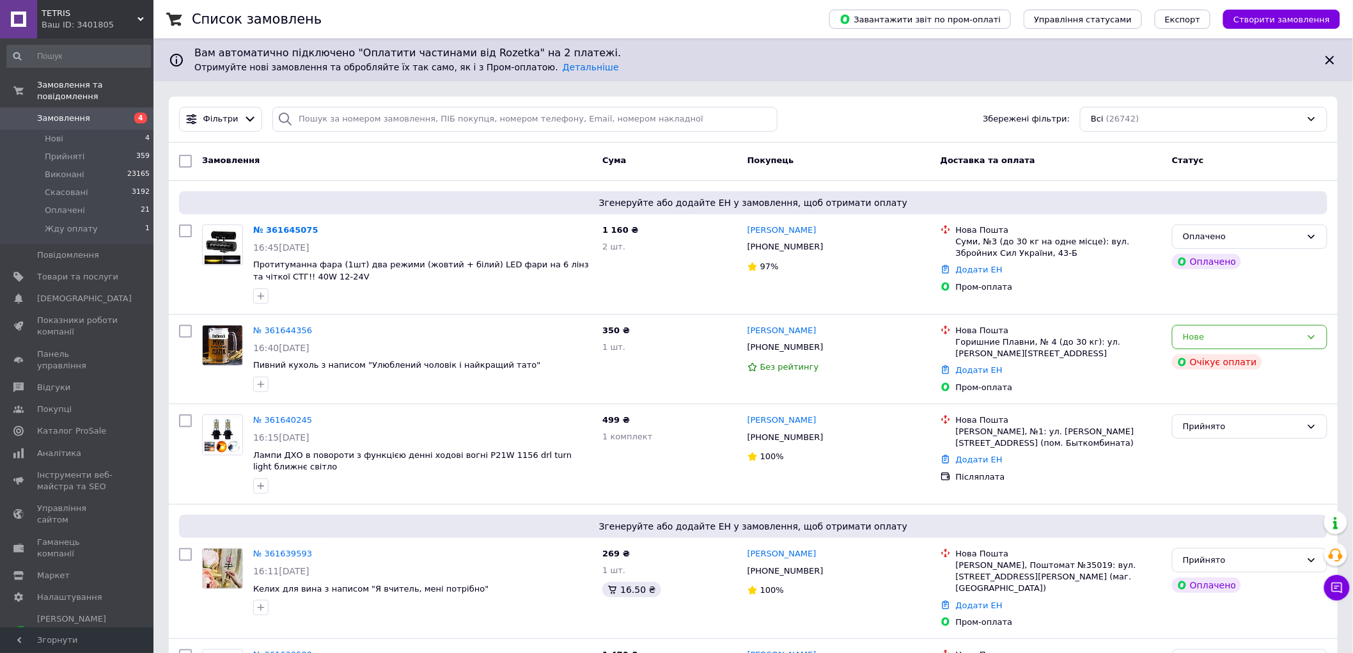
click at [92, 113] on span "Замовлення" at bounding box center [77, 119] width 81 height 12
click at [109, 130] on li "Нові 4" at bounding box center [78, 139] width 157 height 18
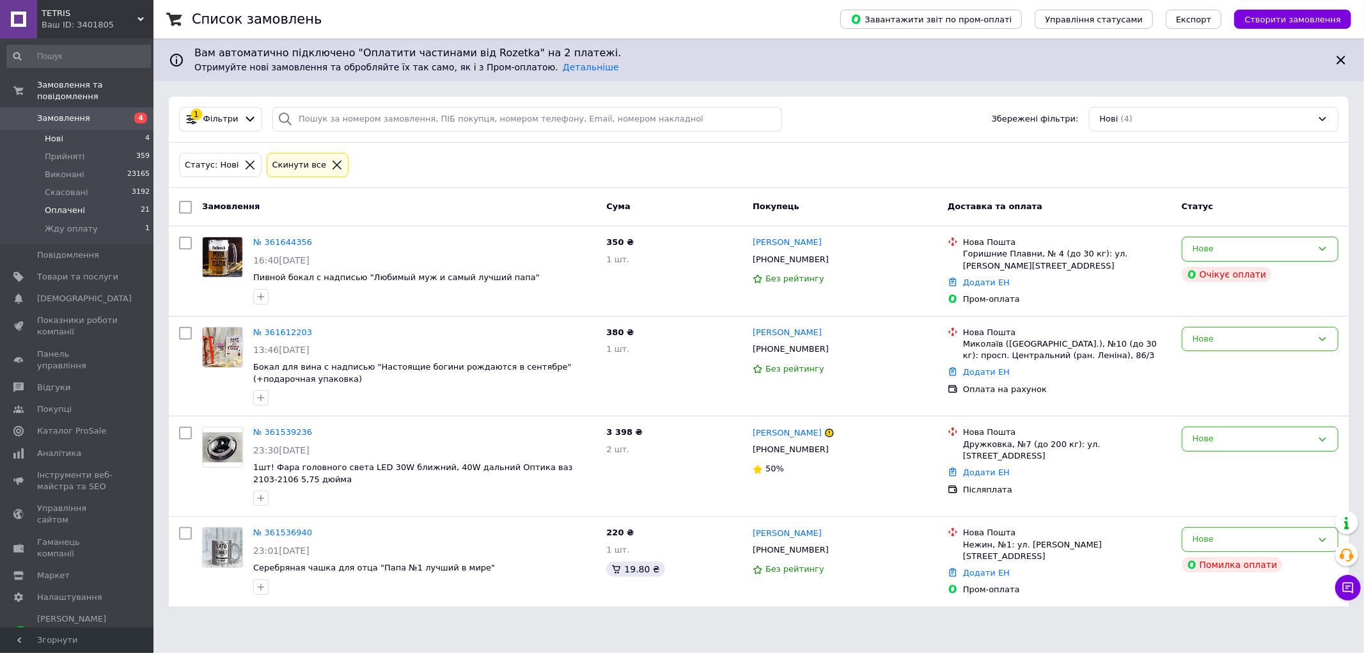
click at [79, 205] on span "Оплачені" at bounding box center [65, 211] width 40 height 12
